Goal: Communication & Community: Answer question/provide support

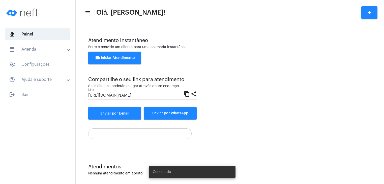
click at [118, 19] on mat-toolbar-row "menu Olá, Sandra! add" at bounding box center [230, 13] width 309 height 16
click at [153, 98] on input "[URL][DOMAIN_NAME]" at bounding box center [136, 95] width 96 height 5
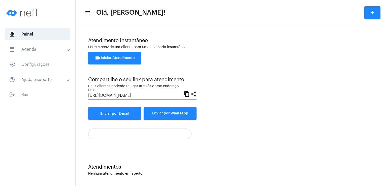
click at [118, 58] on span "videocam Iniciar Atendimento" at bounding box center [115, 58] width 40 height 4
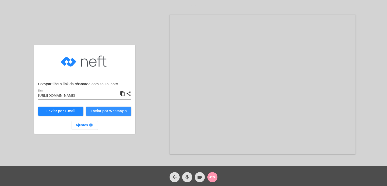
click at [101, 112] on span "Enviar por WhatsApp" at bounding box center [109, 111] width 36 height 4
click at [117, 109] on button "Enviar por WhatsApp" at bounding box center [108, 111] width 45 height 9
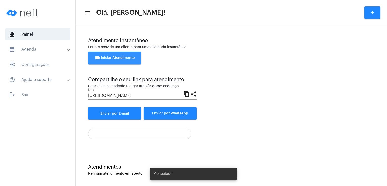
click at [133, 57] on span "videocam Iniciar Atendimento" at bounding box center [115, 58] width 40 height 4
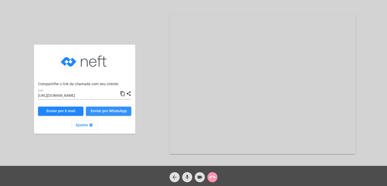
click at [114, 110] on span "Enviar por WhatsApp" at bounding box center [109, 111] width 36 height 4
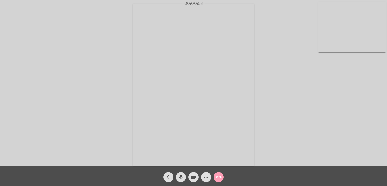
click at [221, 175] on mat-icon "call_end" at bounding box center [219, 177] width 6 height 6
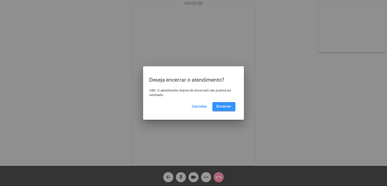
click at [223, 110] on button "Encerrar" at bounding box center [224, 106] width 23 height 9
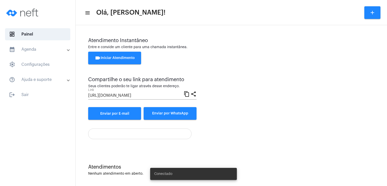
click at [116, 58] on span "videocam Iniciar Atendimento" at bounding box center [115, 58] width 40 height 4
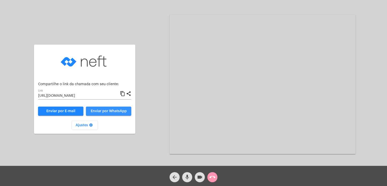
click at [104, 113] on span "Enviar por WhatsApp" at bounding box center [109, 111] width 36 height 4
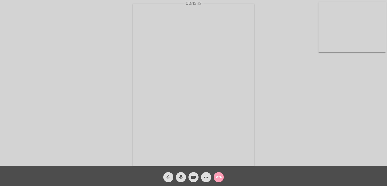
click at [216, 176] on mat-icon "call_end" at bounding box center [219, 177] width 6 height 6
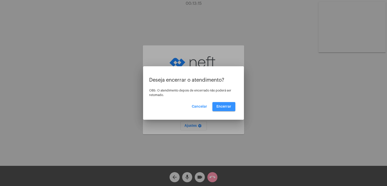
click at [219, 103] on button "Encerrar" at bounding box center [224, 106] width 23 height 9
